Goal: Complete application form

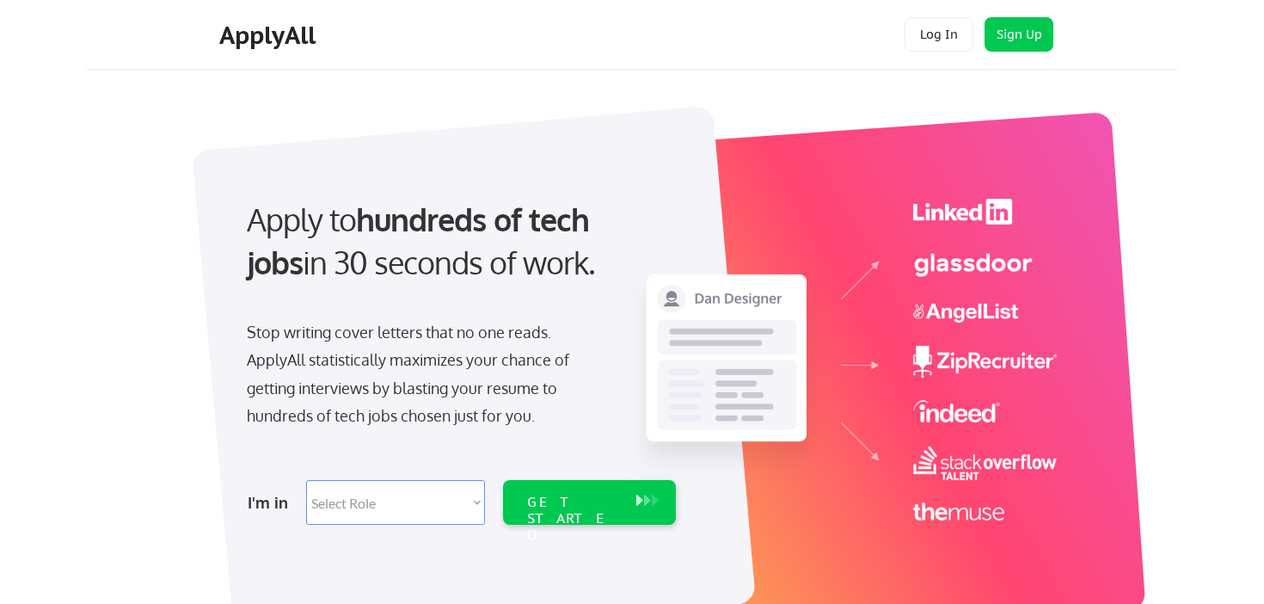
click at [397, 499] on select "Select Role Software Engineering Product Management Customer Success Sales UI/U…" at bounding box center [395, 502] width 179 height 45
select select ""tech_finance_biz_ops_cos""
click at [306, 480] on select "Select Role Software Engineering Product Management Customer Success Sales UI/U…" at bounding box center [395, 502] width 179 height 45
select select ""tech_finance_biz_ops_cos""
click at [586, 495] on div "GET STARTED" at bounding box center [573, 519] width 92 height 50
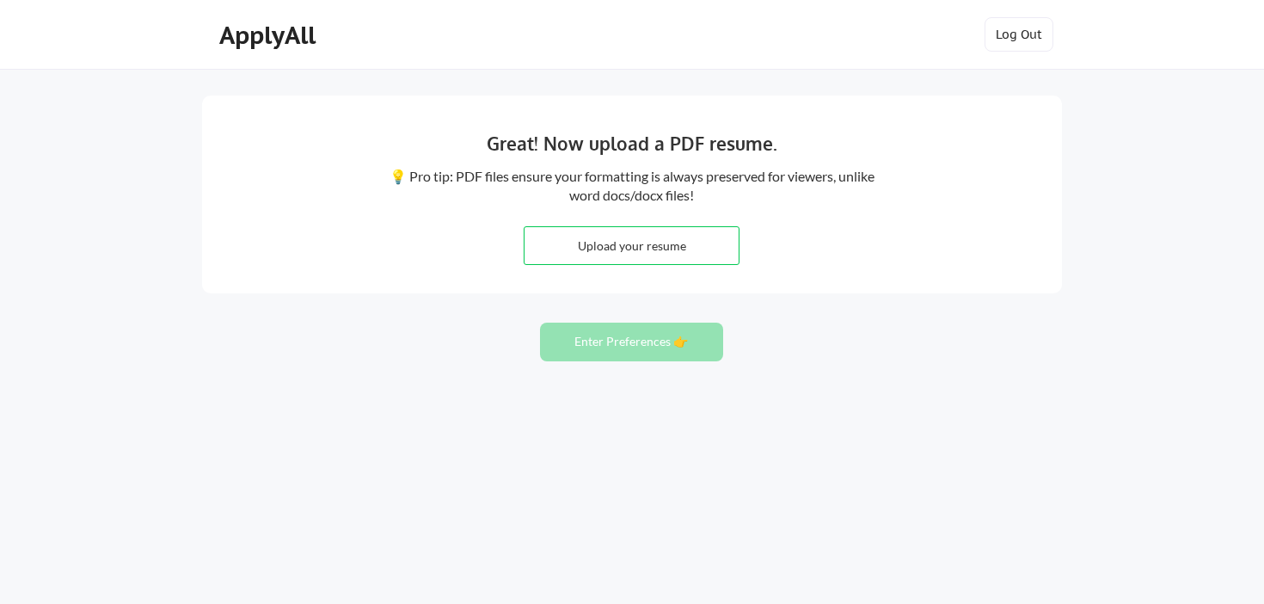
click at [633, 242] on input "file" at bounding box center [631, 245] width 214 height 37
type input "C:\fakepath\LUCIA FADUL CV Act.pdf"
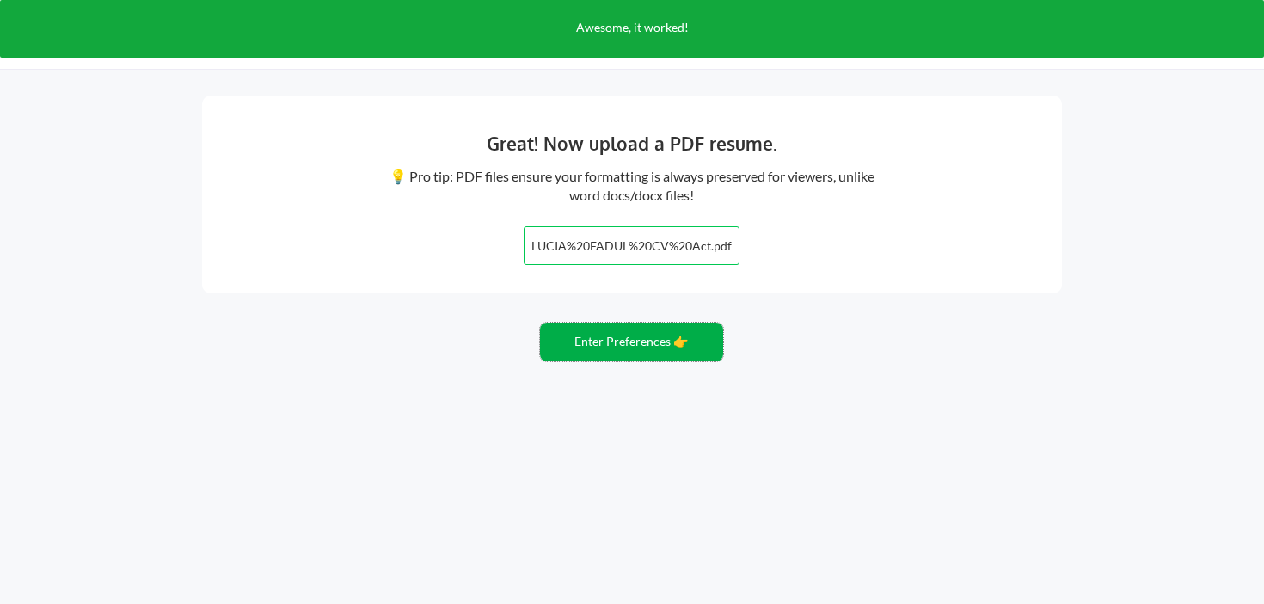
click at [650, 342] on button "Enter Preferences 👉" at bounding box center [631, 341] width 183 height 39
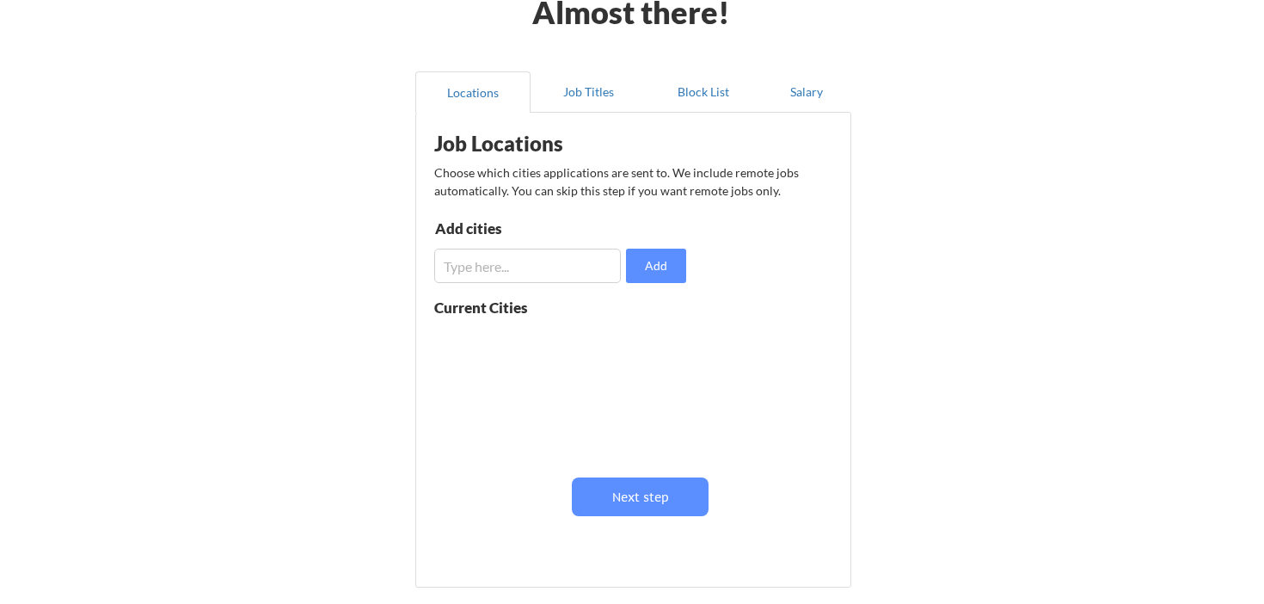
scroll to position [66, 0]
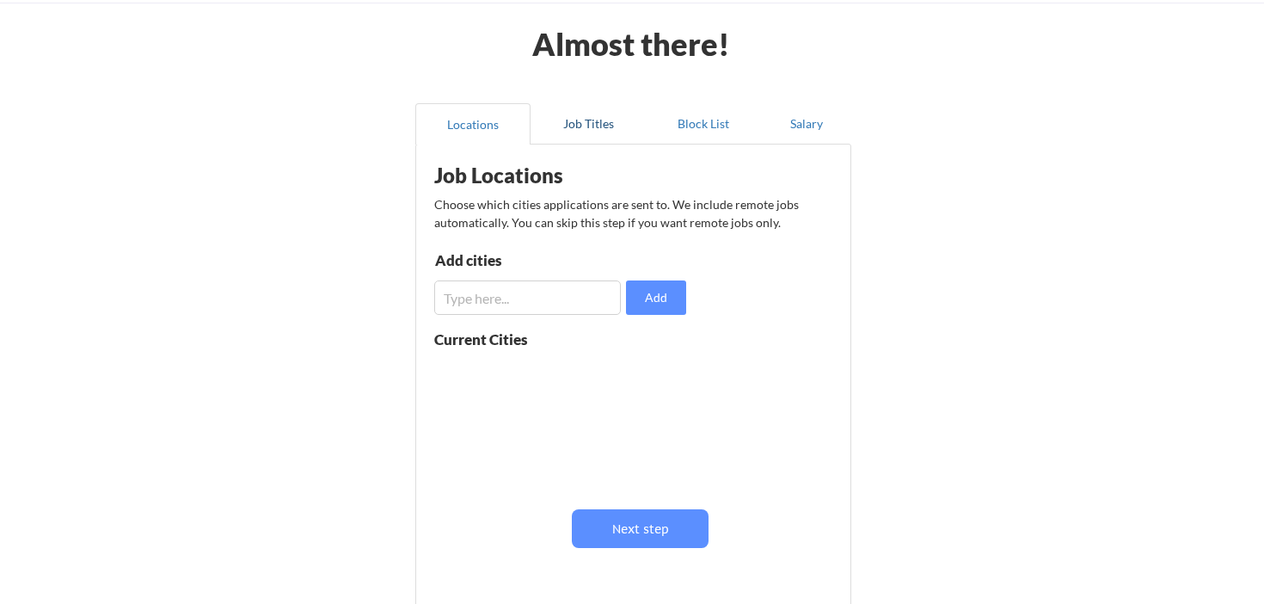
click at [598, 130] on button "Job Titles" at bounding box center [587, 123] width 115 height 41
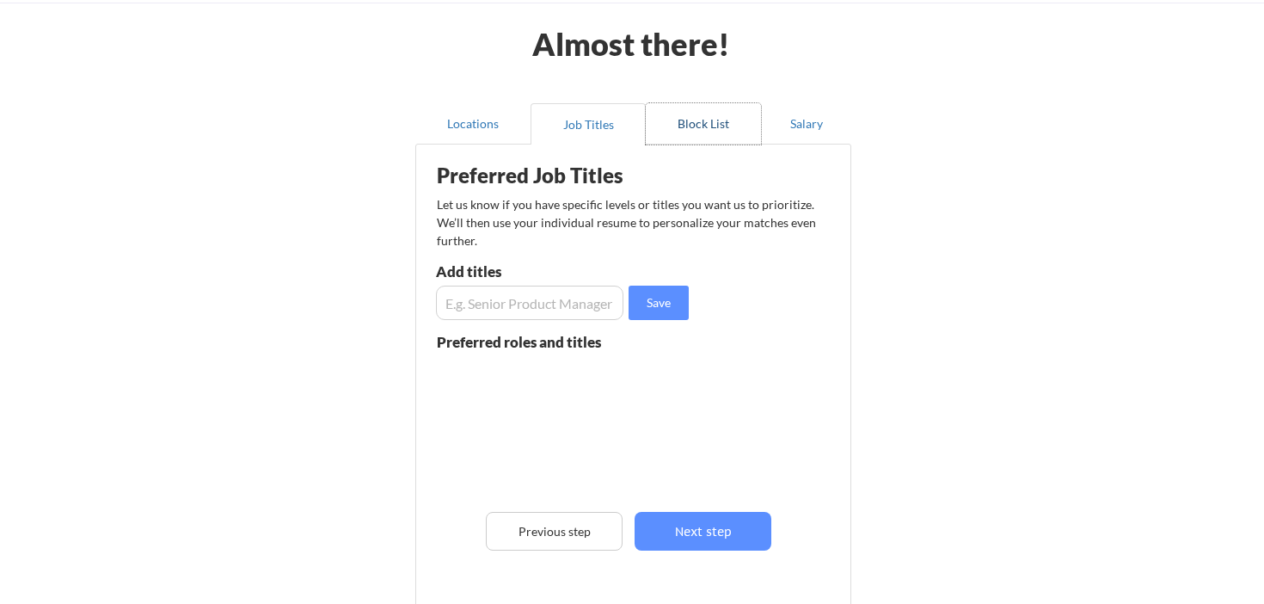
click at [696, 137] on button "Block List" at bounding box center [703, 123] width 115 height 41
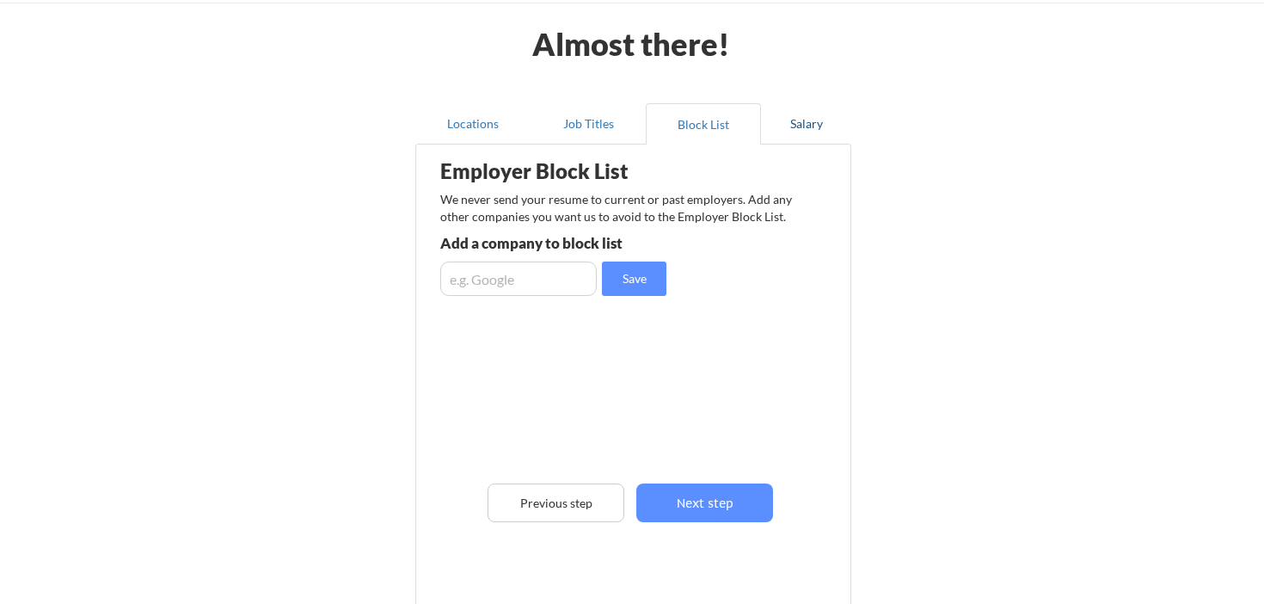
click at [779, 132] on button "Salary" at bounding box center [806, 123] width 90 height 41
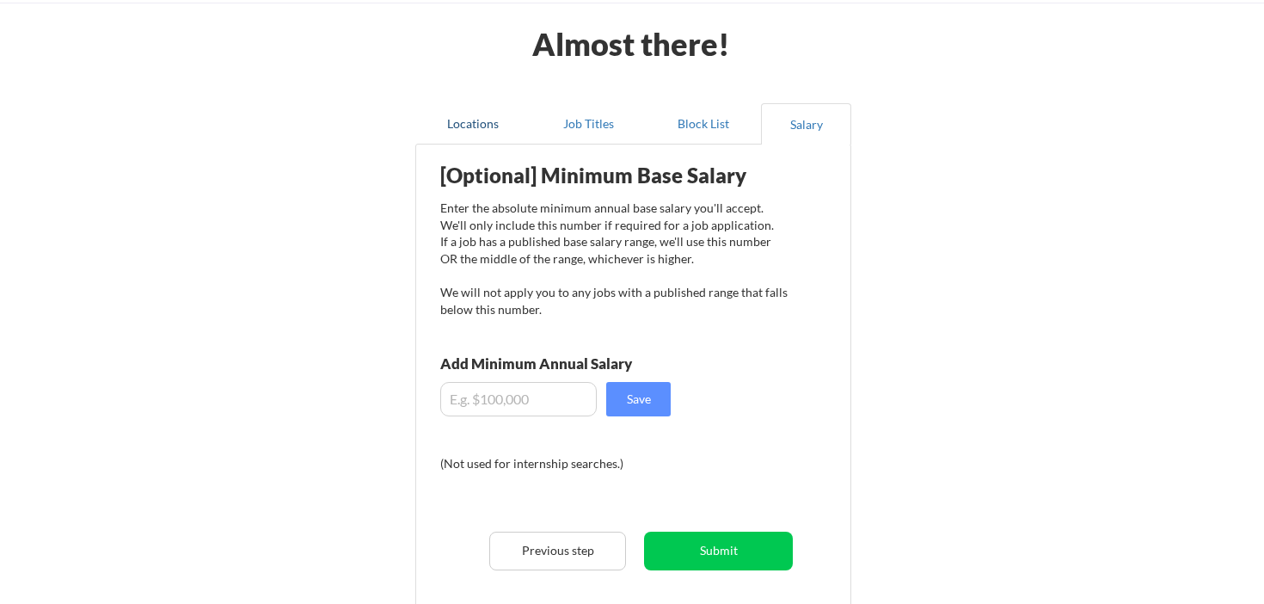
click at [491, 120] on button "Locations" at bounding box center [472, 123] width 115 height 41
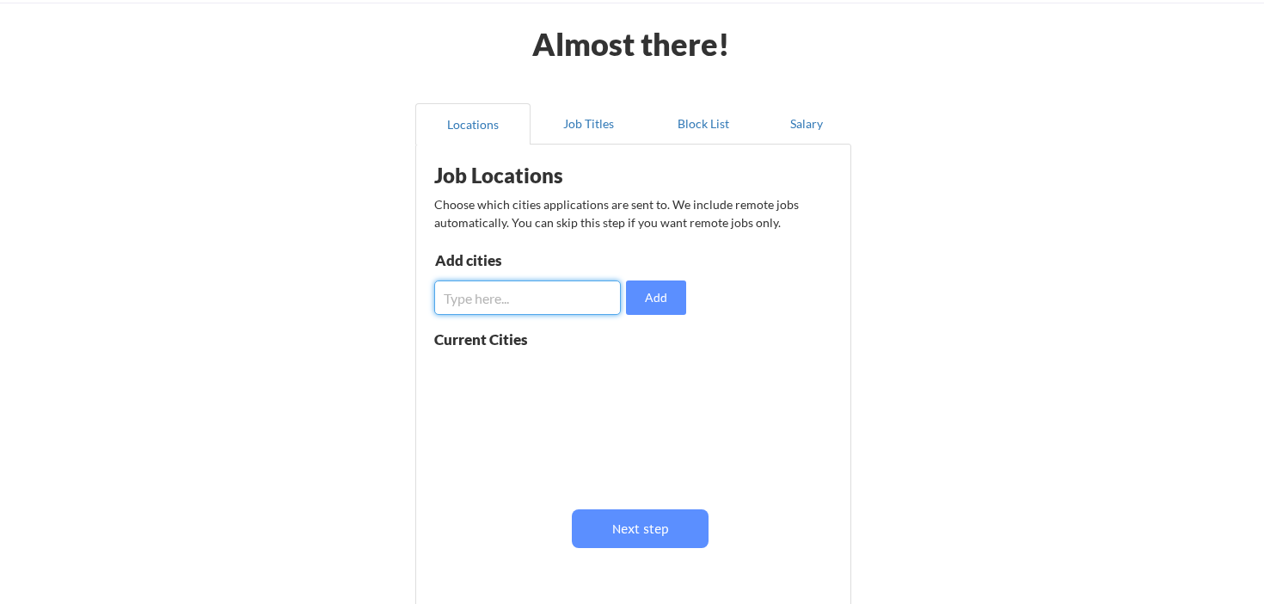
click at [465, 307] on input "input" at bounding box center [527, 297] width 187 height 34
type input "Remote"
click at [595, 136] on button "Job Titles" at bounding box center [587, 123] width 115 height 41
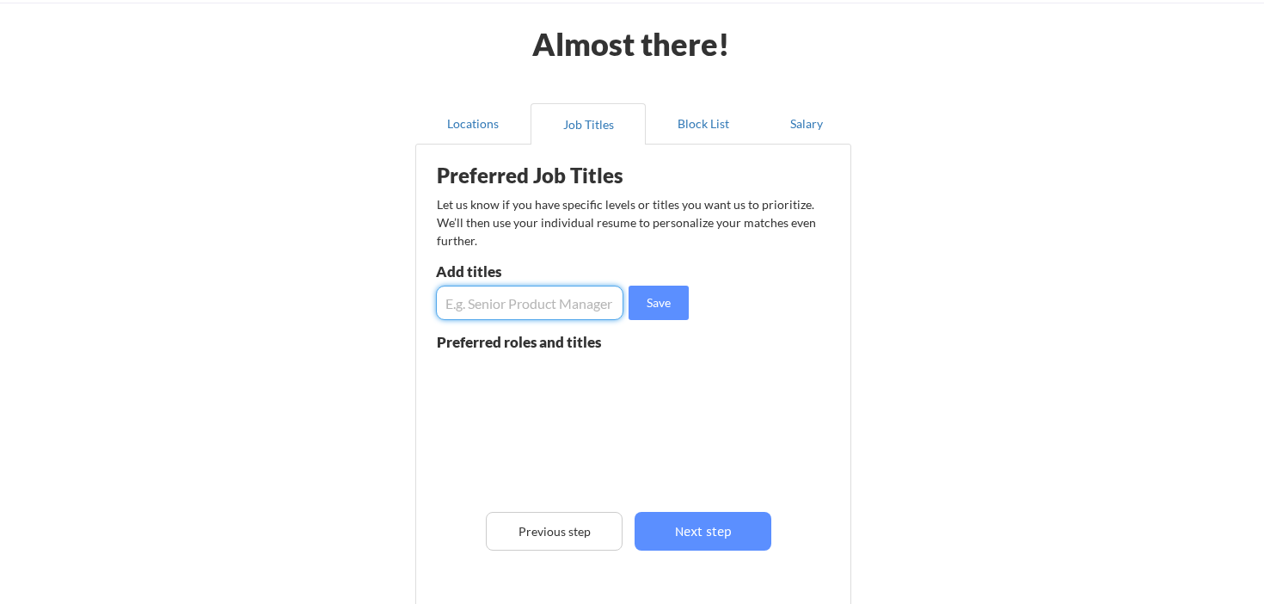
click at [513, 307] on input "input" at bounding box center [529, 302] width 187 height 34
type input "Operations Manager"
click at [535, 310] on input "input" at bounding box center [529, 302] width 187 height 34
type input "Administrative Assistant"
click at [573, 290] on input "input" at bounding box center [529, 302] width 187 height 34
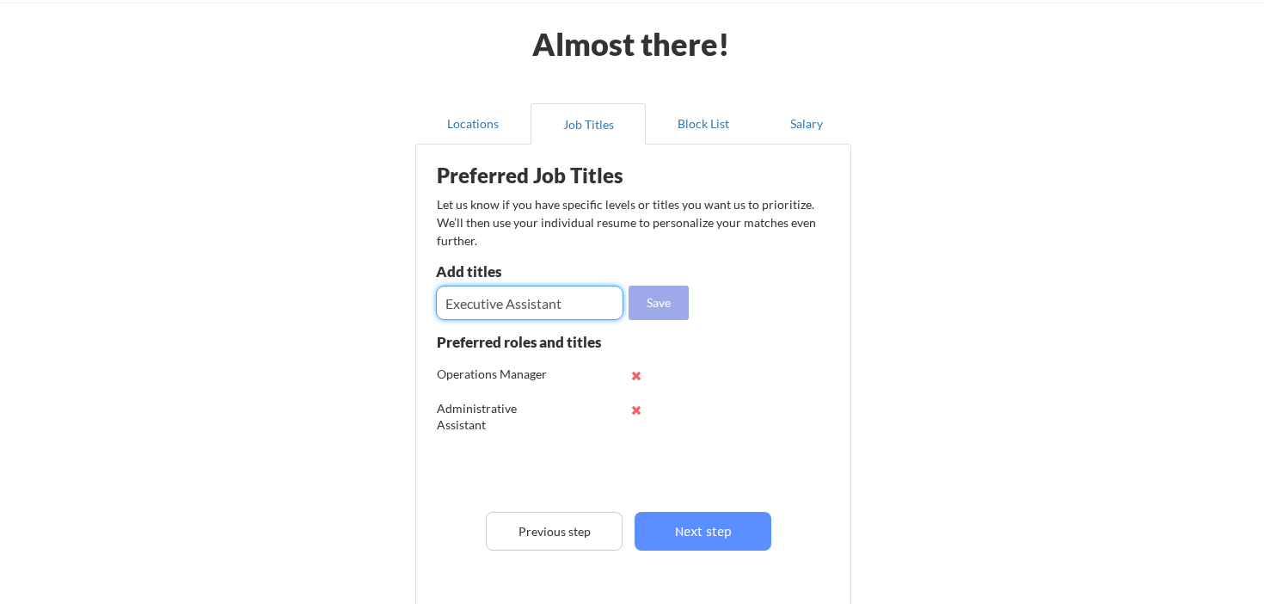
type input "Executive Assistant"
click at [657, 308] on button "Save" at bounding box center [659, 302] width 60 height 34
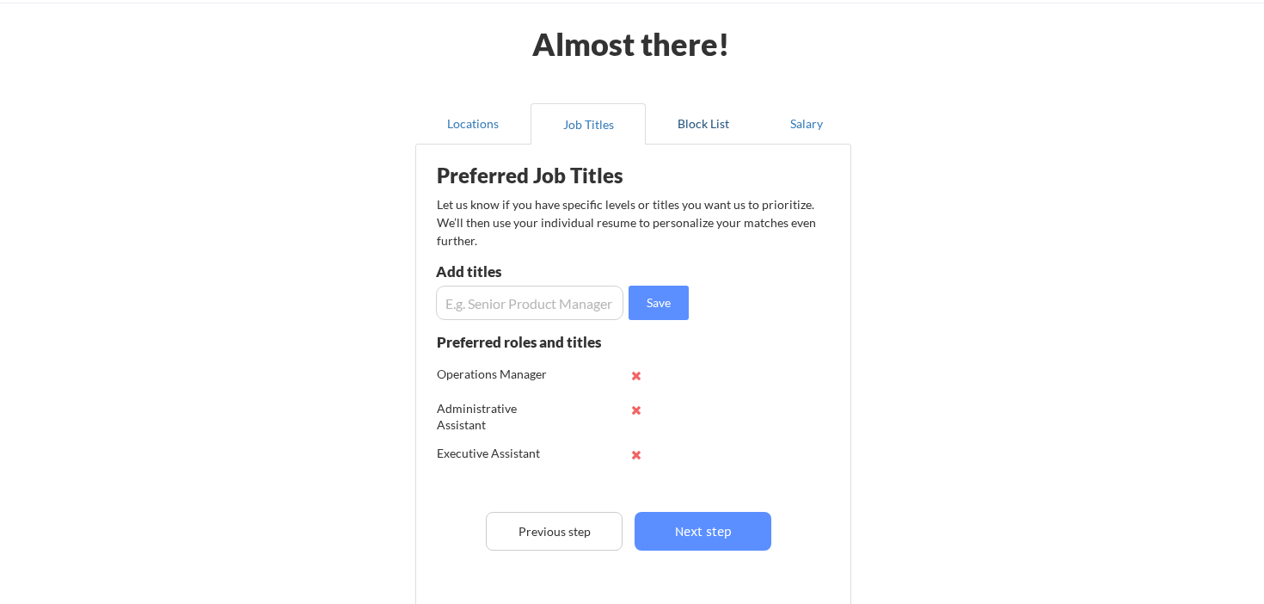
click at [690, 138] on button "Block List" at bounding box center [703, 123] width 115 height 41
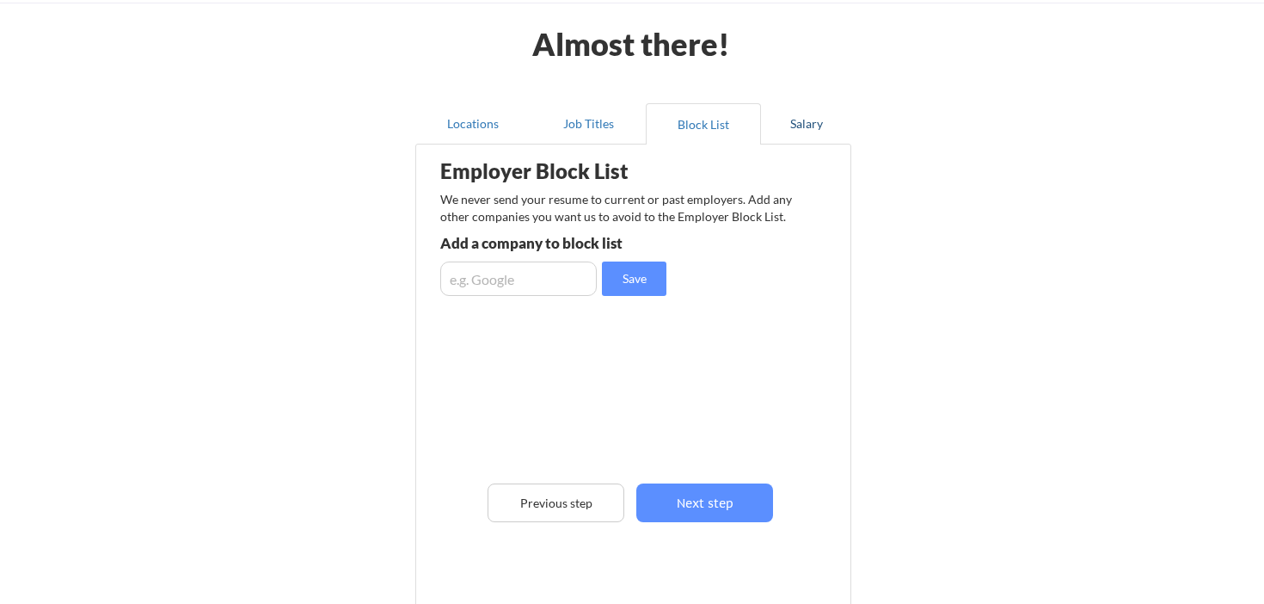
click at [823, 123] on button "Salary" at bounding box center [806, 123] width 90 height 41
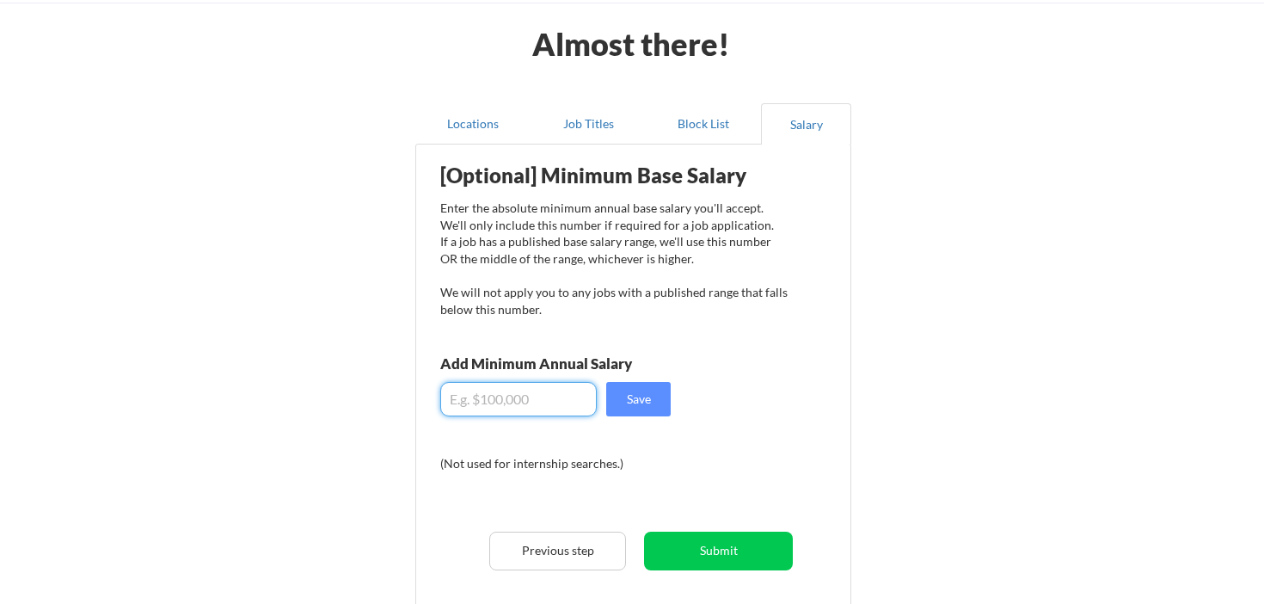
click at [538, 399] on input "input" at bounding box center [518, 399] width 156 height 34
type input "$24,000"
click at [647, 401] on button "Save" at bounding box center [638, 399] width 64 height 34
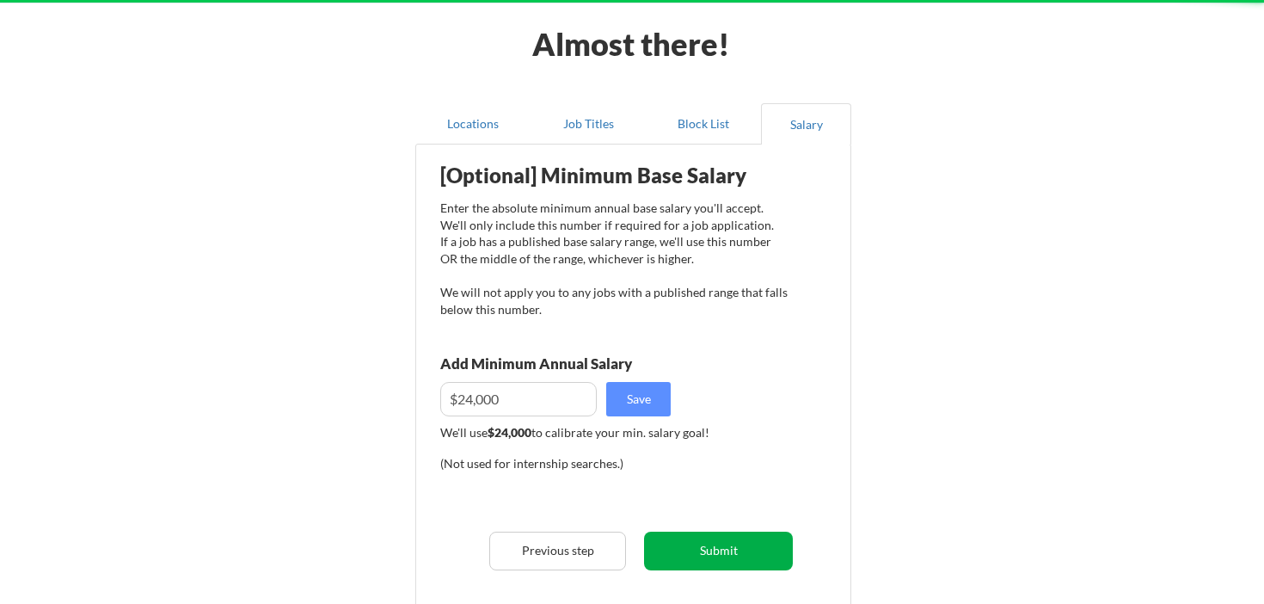
click at [705, 549] on button "Submit" at bounding box center [718, 550] width 149 height 39
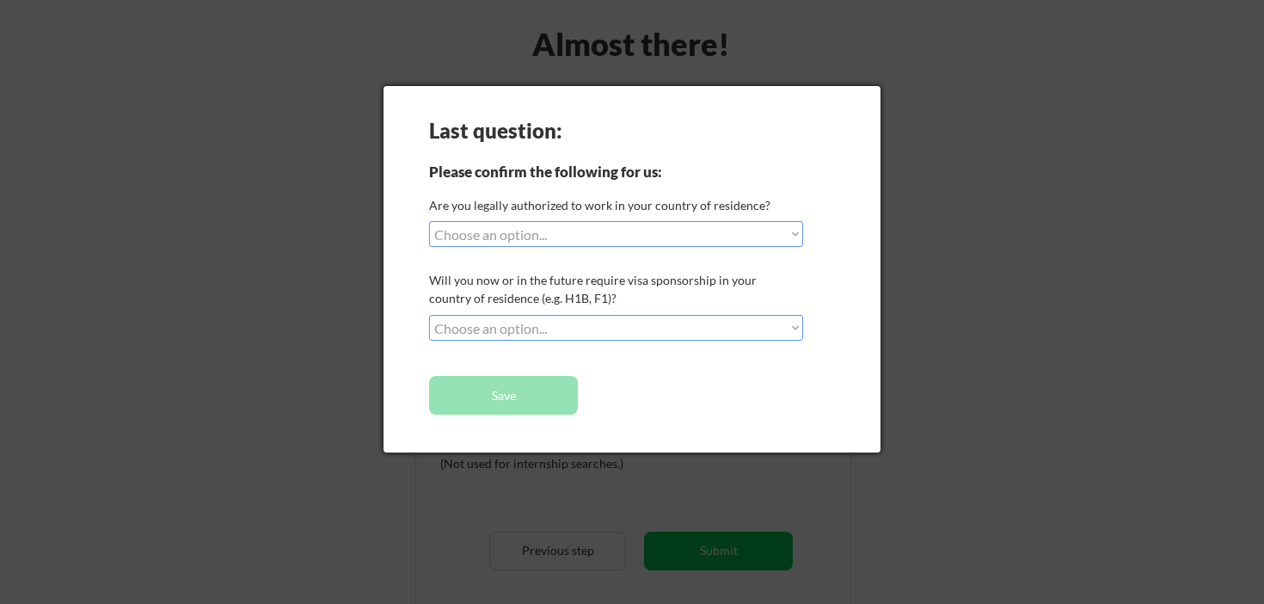
click at [696, 213] on div "Are you legally authorized to work in your country of residence?" at bounding box center [614, 205] width 370 height 18
click at [692, 226] on select "Choose an option... Yes, I am a US Citizen Yes, I am a Canadian Citizen Yes, I …" at bounding box center [616, 234] width 374 height 26
select select ""yes__i_am_an_other_permanent_resident""
click at [429, 221] on select "Choose an option... Yes, I am a US Citizen Yes, I am a Canadian Citizen Yes, I …" at bounding box center [616, 234] width 374 height 26
click at [647, 321] on select "Choose an option... No, I will not need sponsorship Yes, I will need sponsorship" at bounding box center [616, 328] width 374 height 26
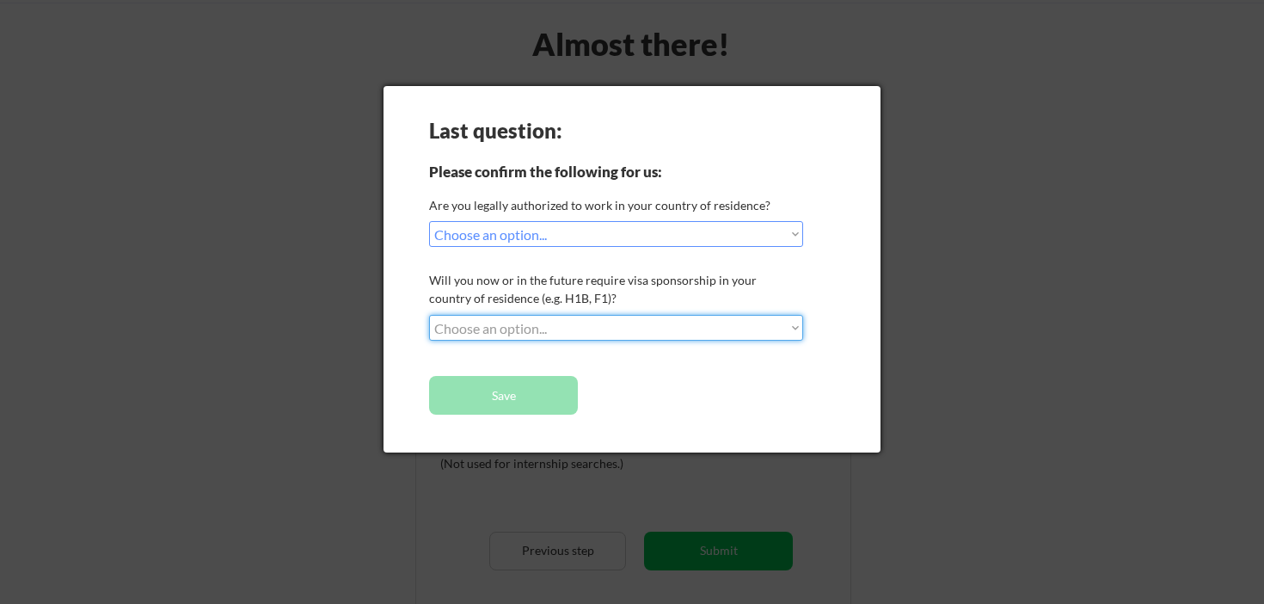
select select ""no__i_will_not_need_sponsorship""
click at [429, 315] on select "Choose an option... No, I will not need sponsorship Yes, I will need sponsorship" at bounding box center [616, 328] width 374 height 26
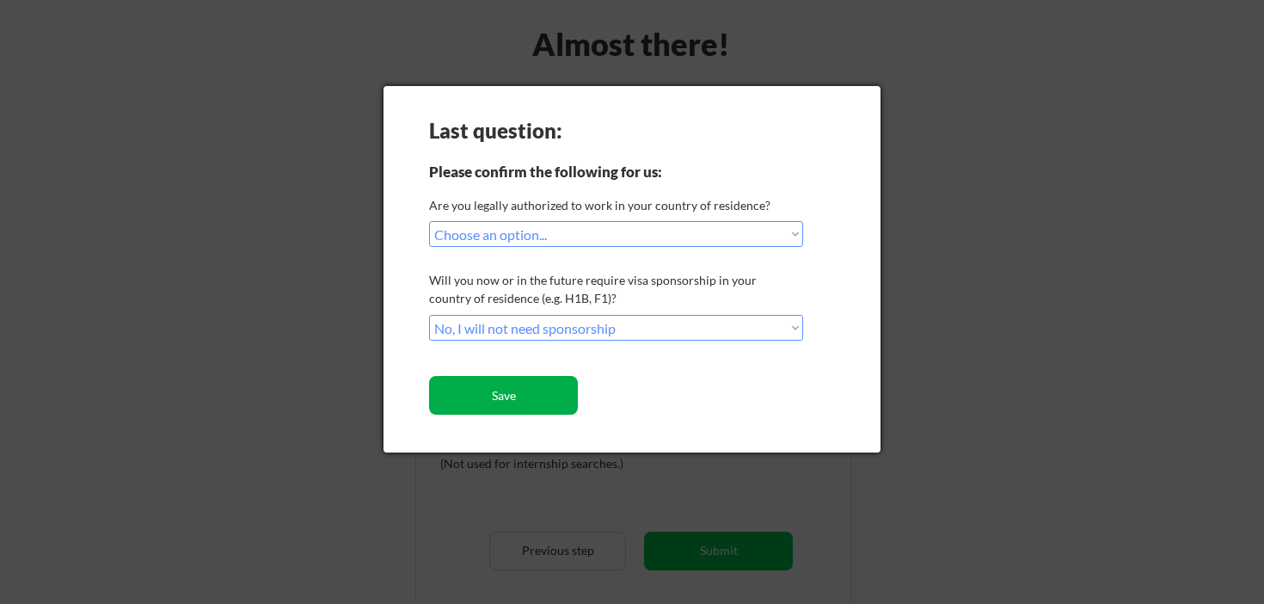
click at [535, 395] on button "Save" at bounding box center [503, 395] width 149 height 39
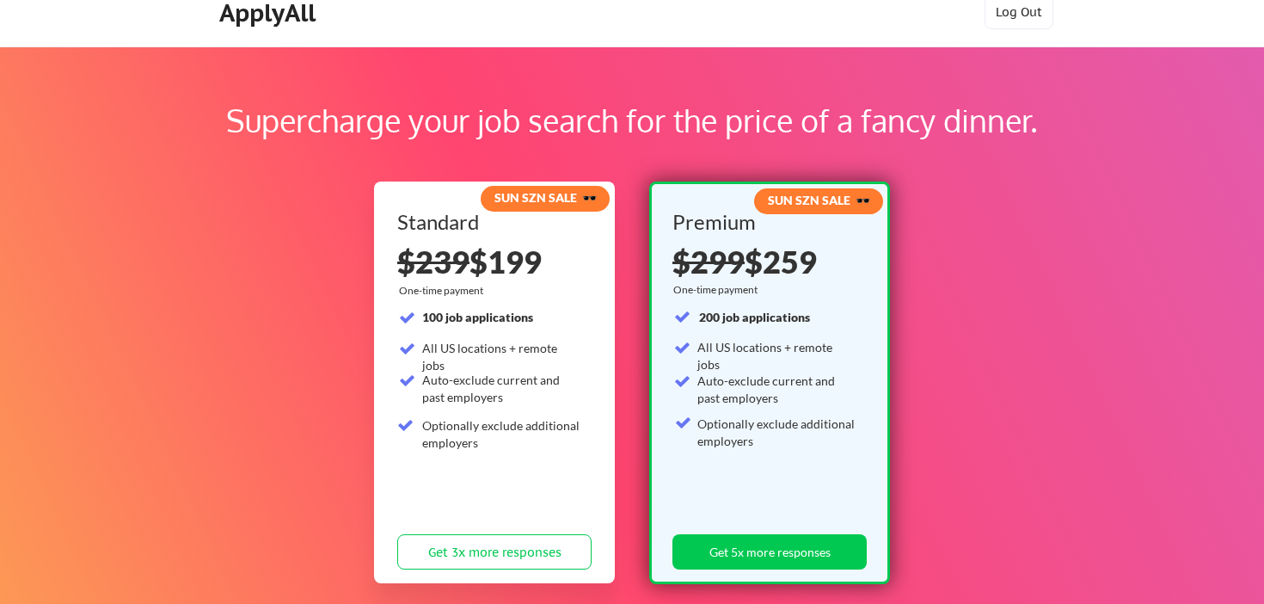
scroll to position [5, 0]
